Goal: Check status: Check status

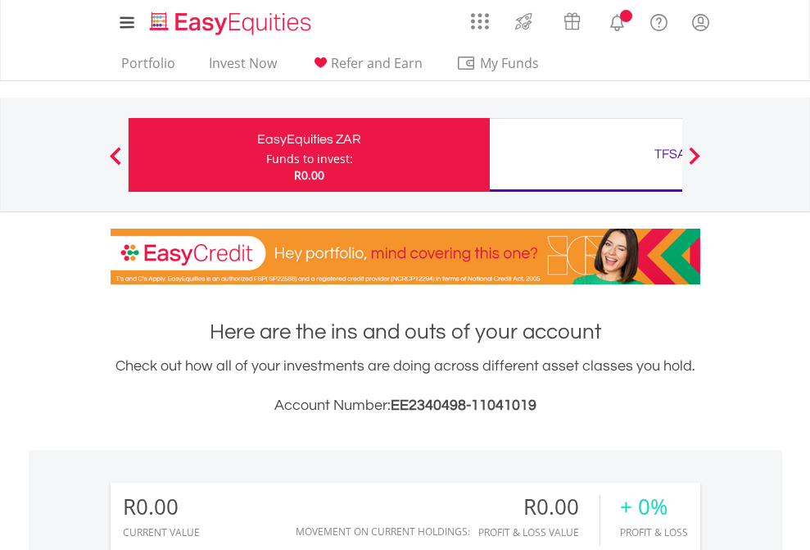
scroll to position [157, 257]
click at [266, 155] on div "Funds to invest:" at bounding box center [309, 159] width 87 height 16
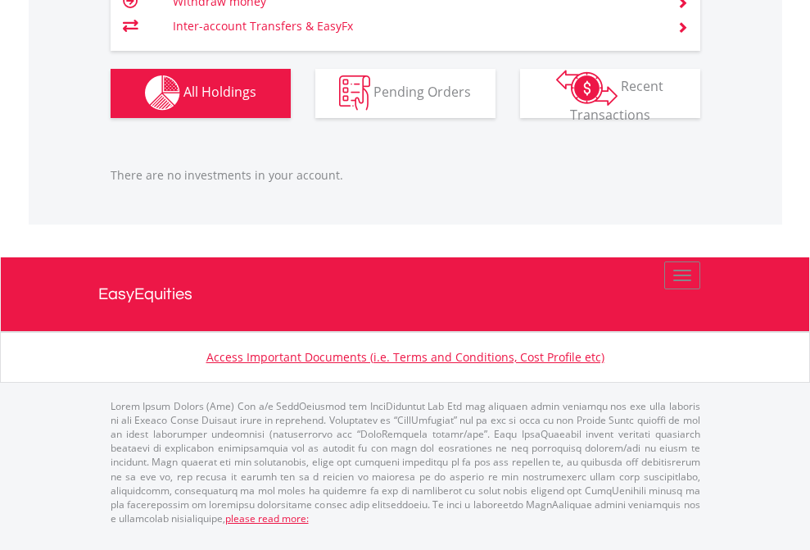
scroll to position [157, 257]
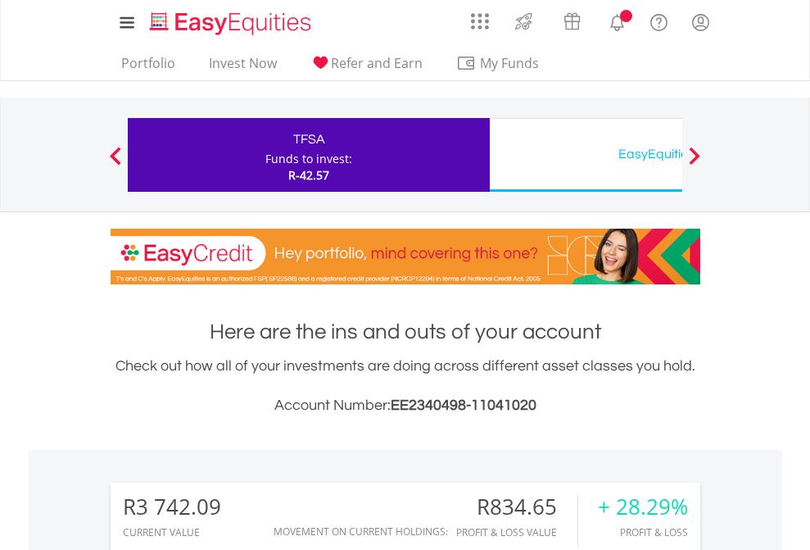
scroll to position [157, 257]
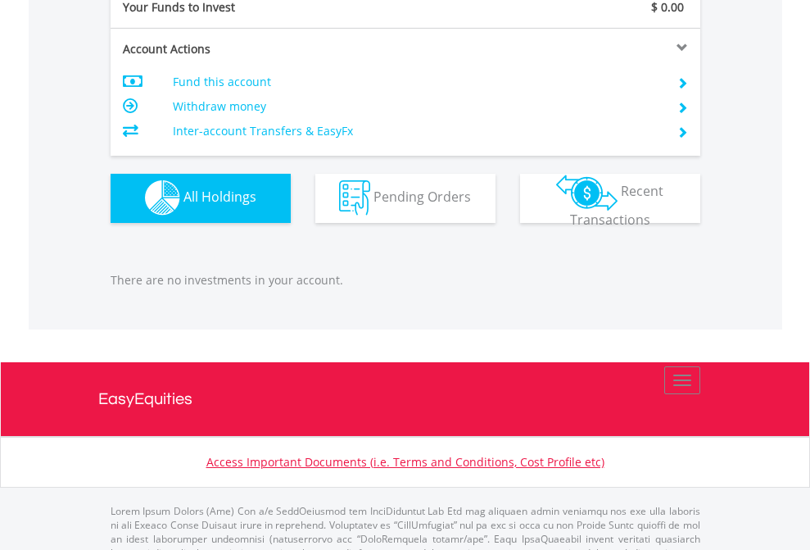
scroll to position [1622, 0]
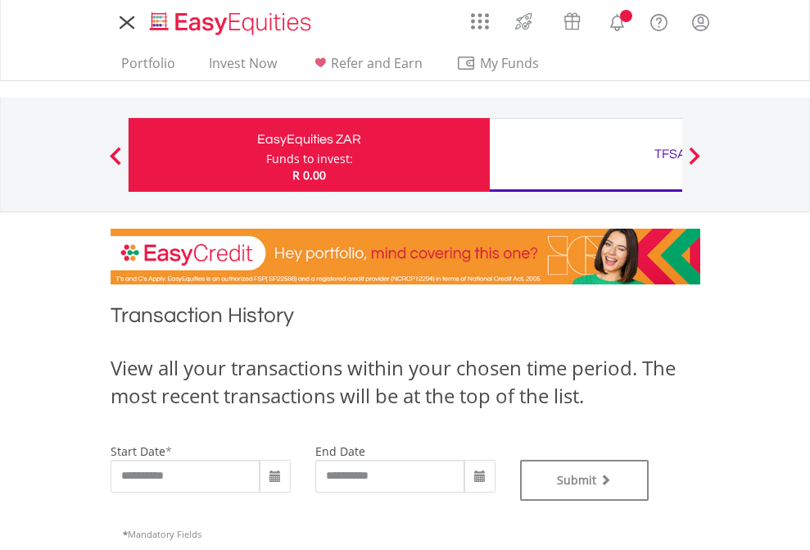
type input "**********"
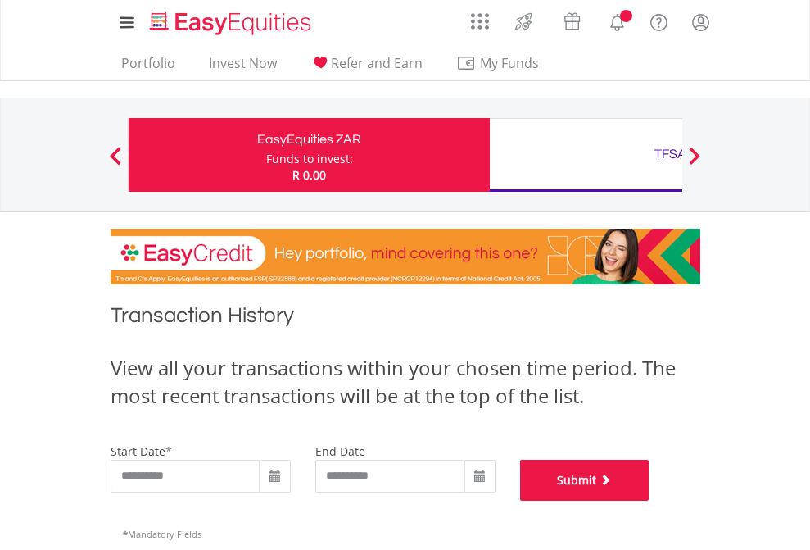
click at [649, 500] on button "Submit" at bounding box center [584, 479] width 129 height 41
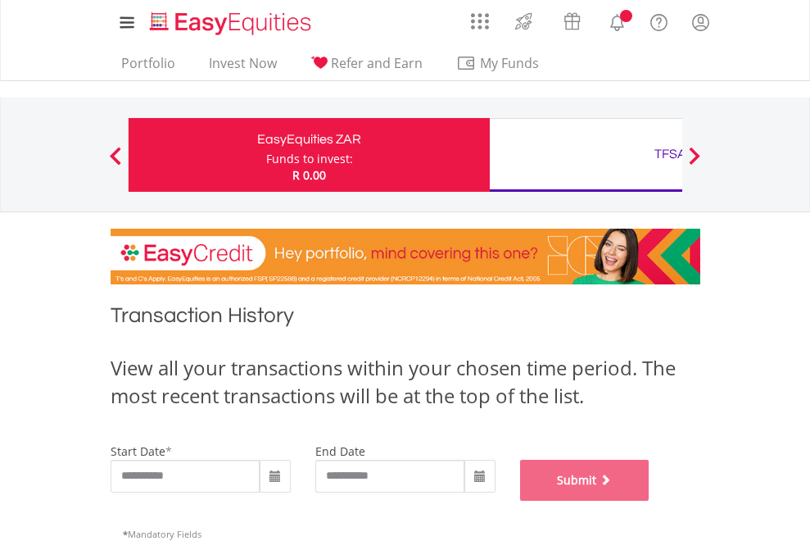
scroll to position [664, 0]
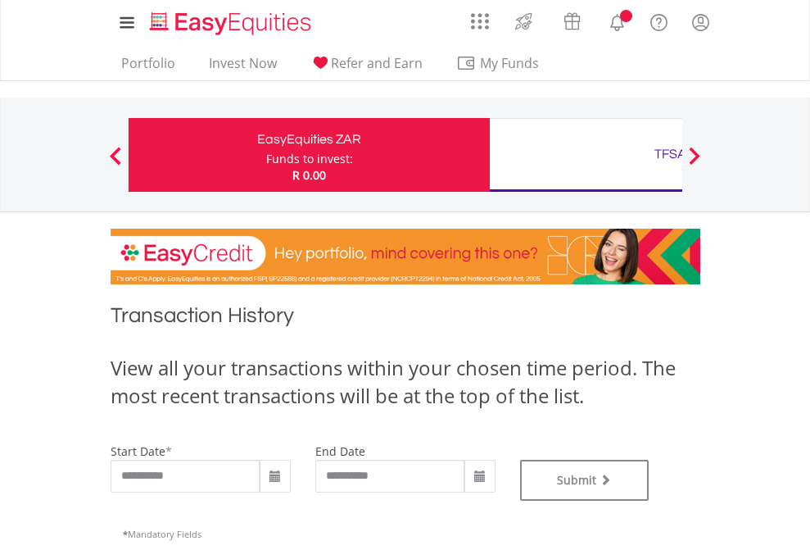
click at [586, 155] on div "TFSA" at bounding box center [671, 153] width 342 height 23
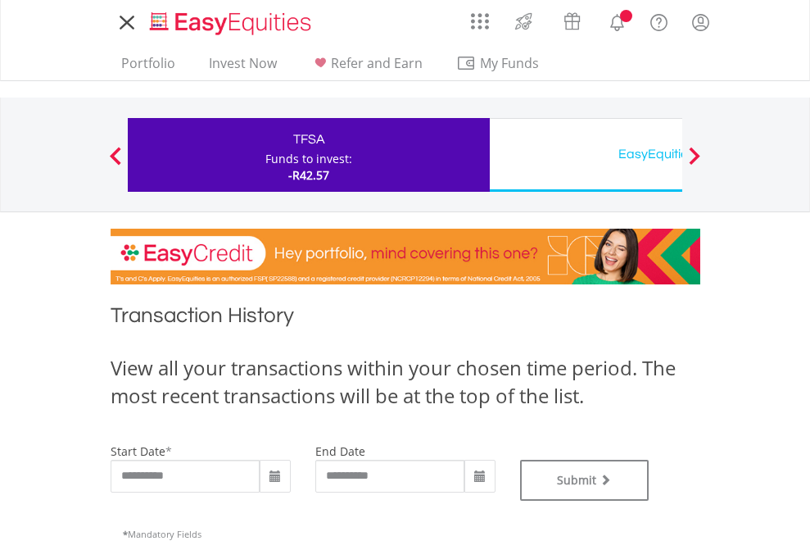
type input "**********"
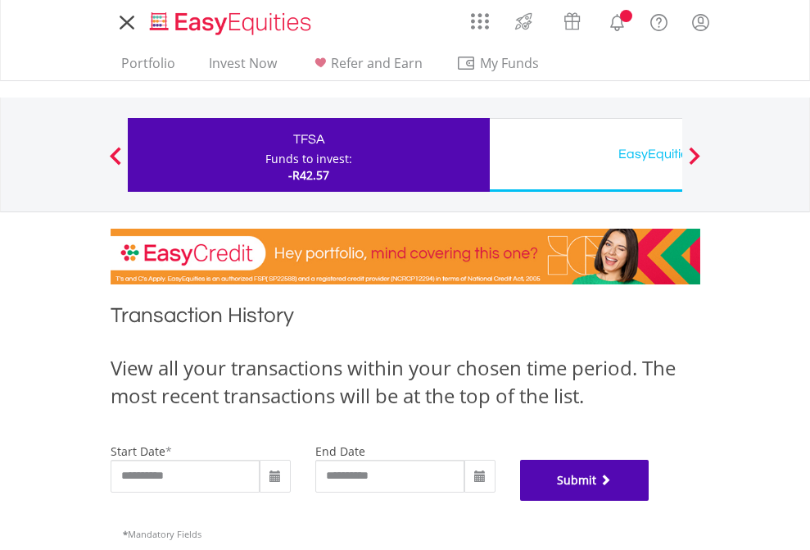
click at [649, 500] on button "Submit" at bounding box center [584, 479] width 129 height 41
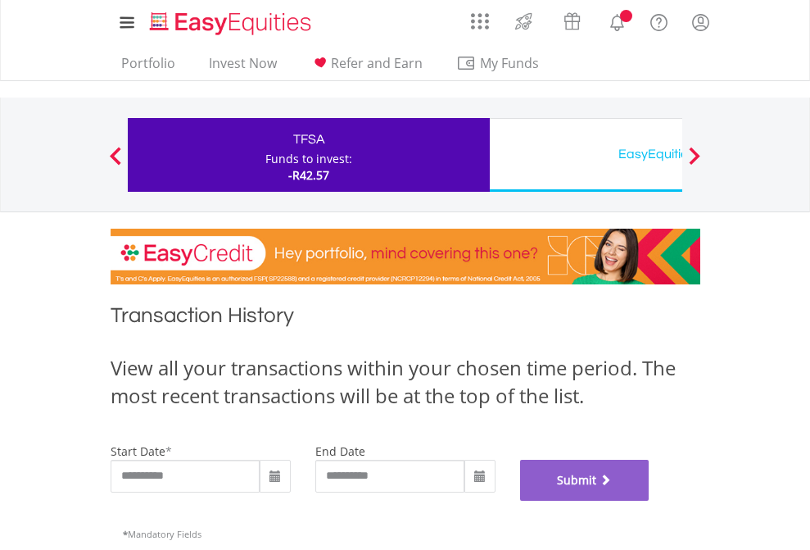
scroll to position [664, 0]
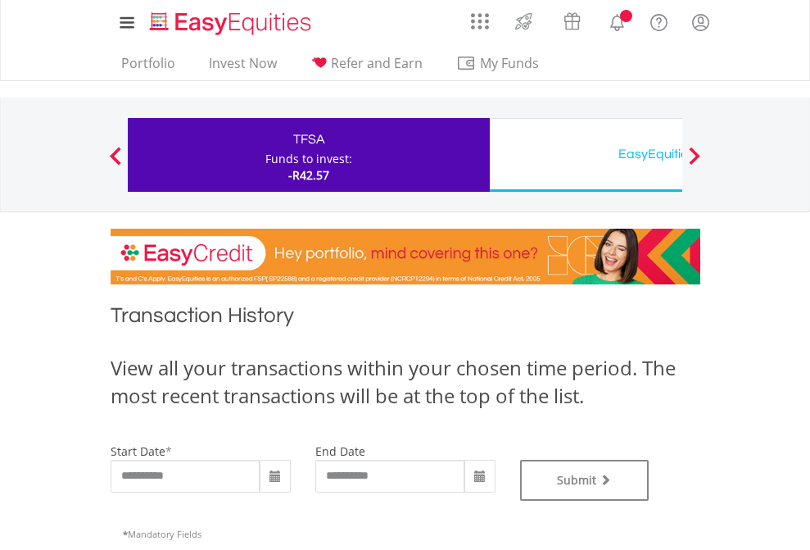
click at [586, 155] on div "EasyEquities USD" at bounding box center [671, 153] width 342 height 23
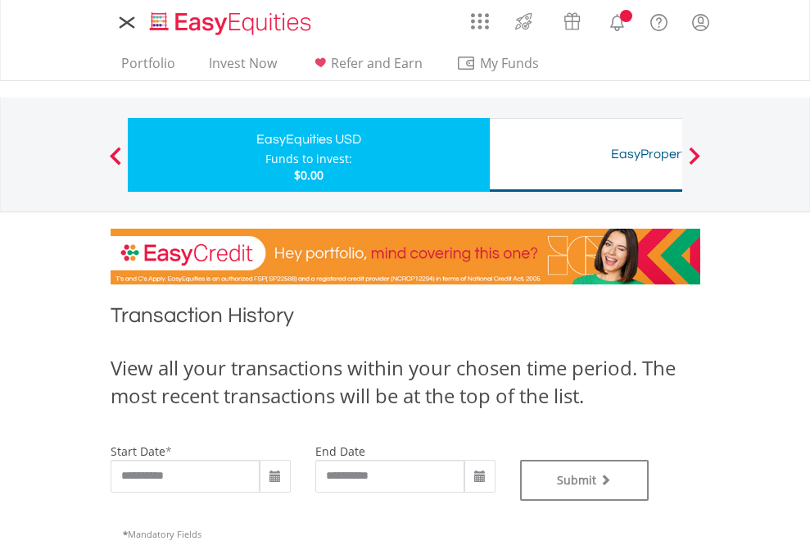
type input "**********"
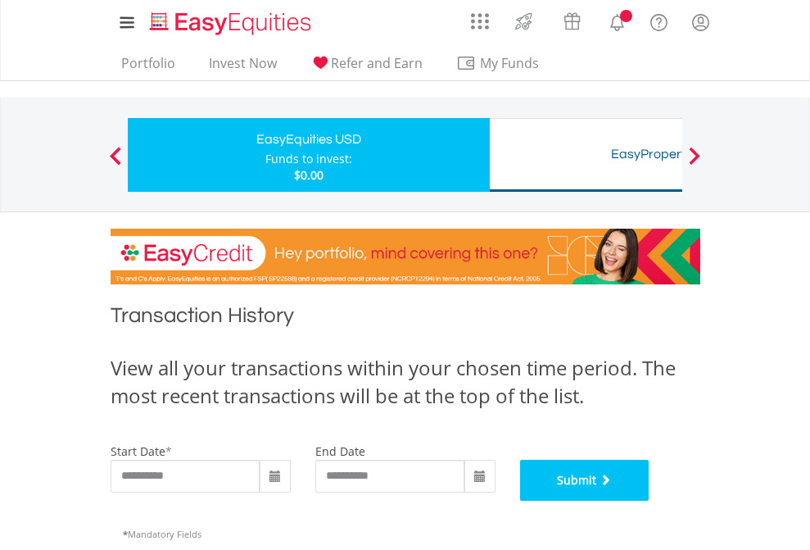
click at [649, 500] on button "Submit" at bounding box center [584, 479] width 129 height 41
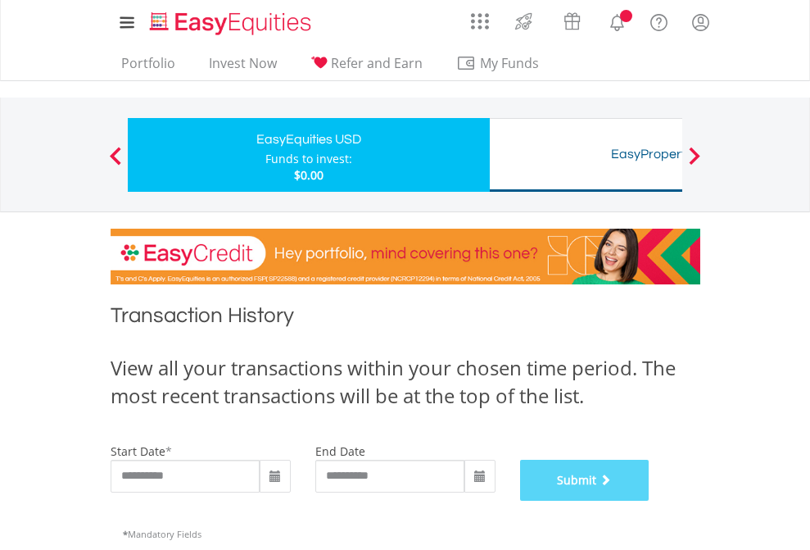
scroll to position [664, 0]
